Goal: Task Accomplishment & Management: Manage account settings

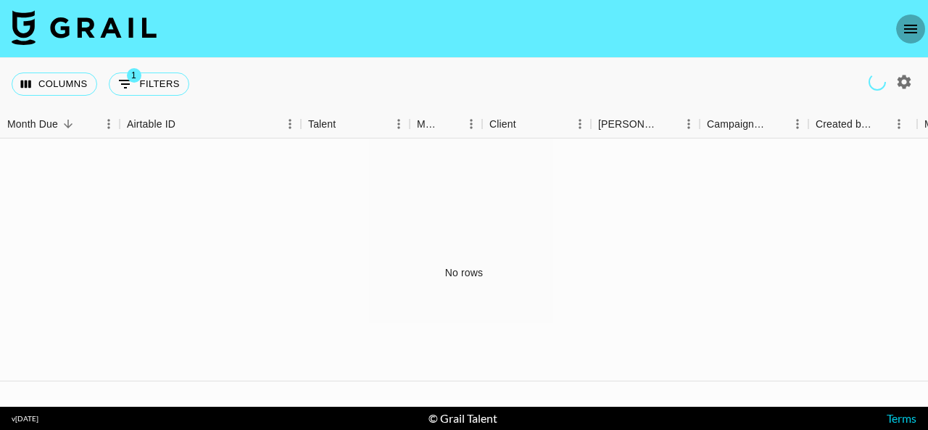
click at [921, 33] on button "open drawer" at bounding box center [910, 28] width 29 height 29
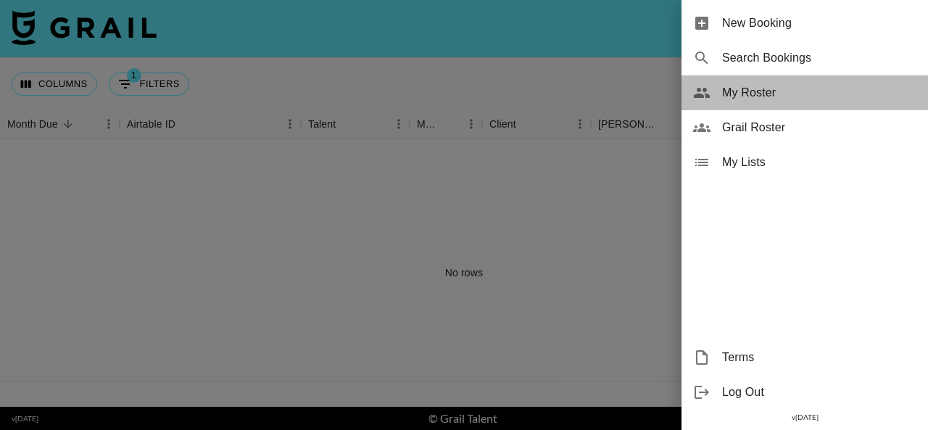
click at [749, 93] on span "My Roster" at bounding box center [819, 92] width 194 height 17
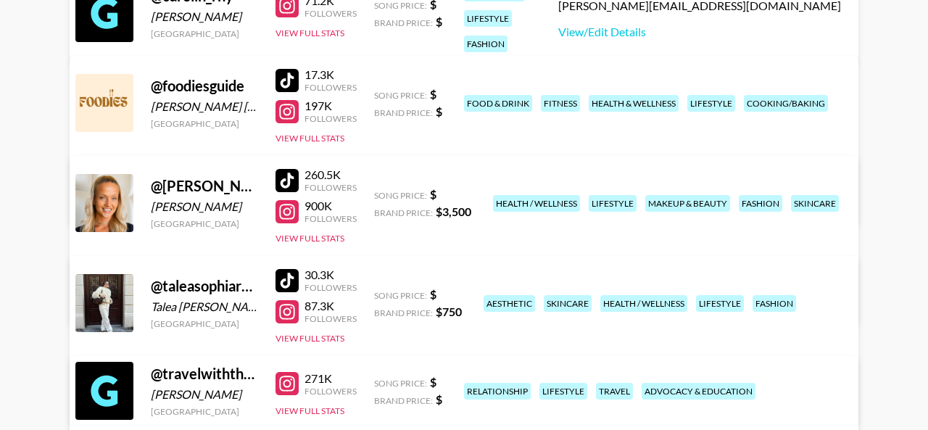
scroll to position [268, 0]
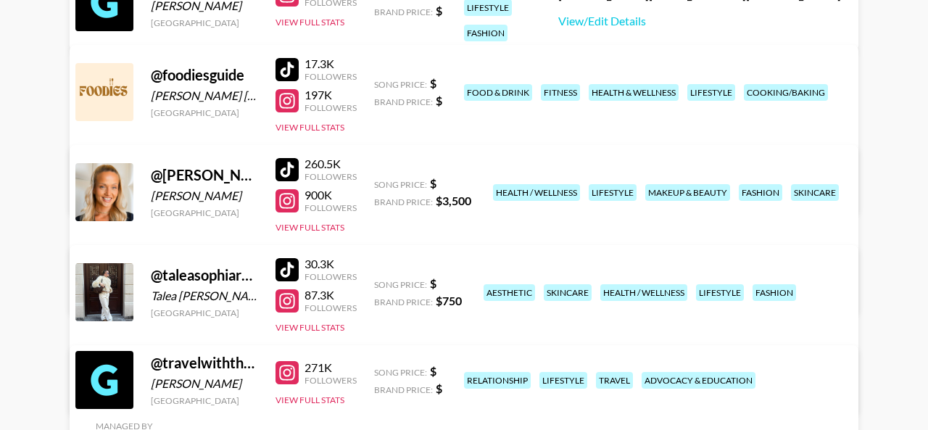
click at [378, 382] on link "View/Edit Details" at bounding box center [237, 389] width 283 height 14
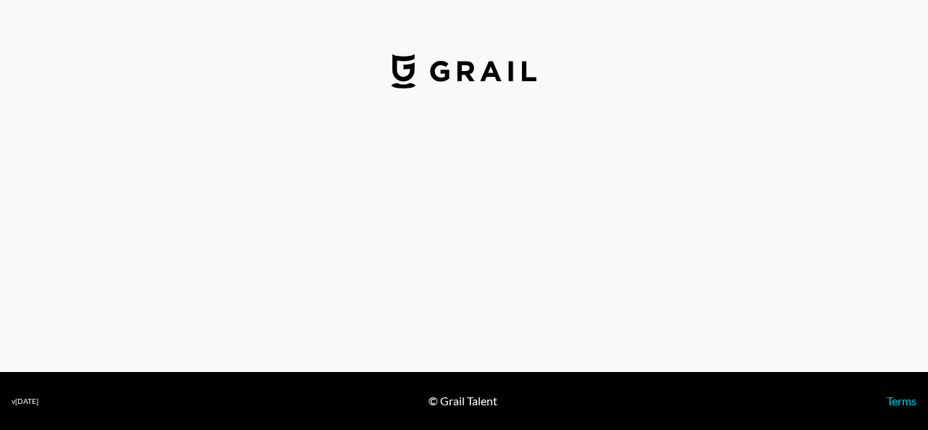
select select "USD"
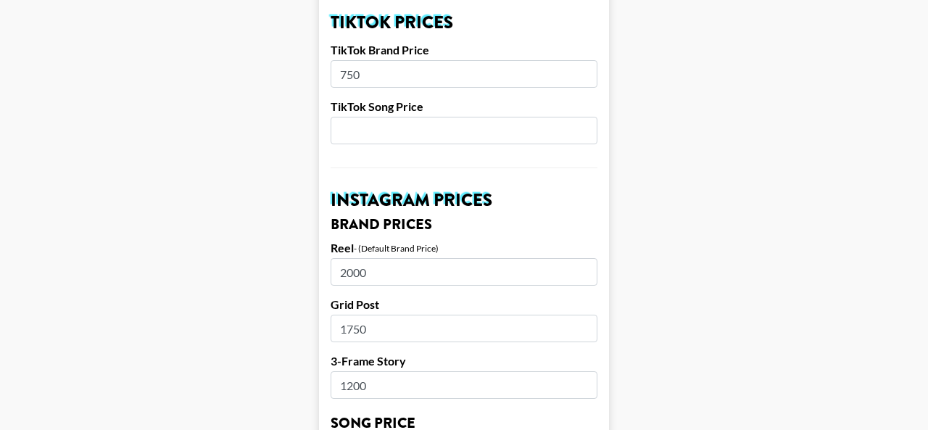
scroll to position [550, 0]
